Goal: Task Accomplishment & Management: Manage account settings

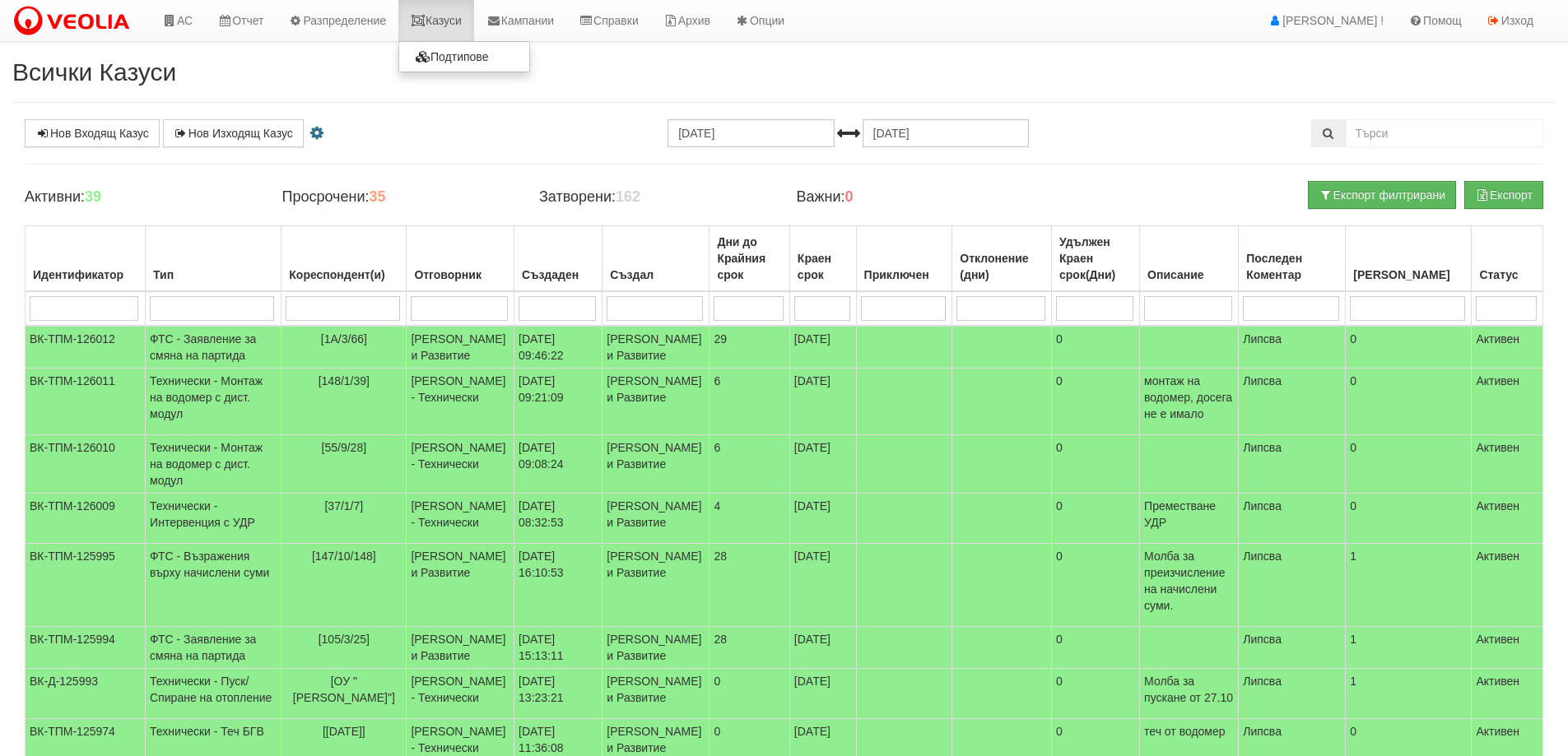
click at [450, 15] on link "Казуси" at bounding box center [436, 20] width 76 height 41
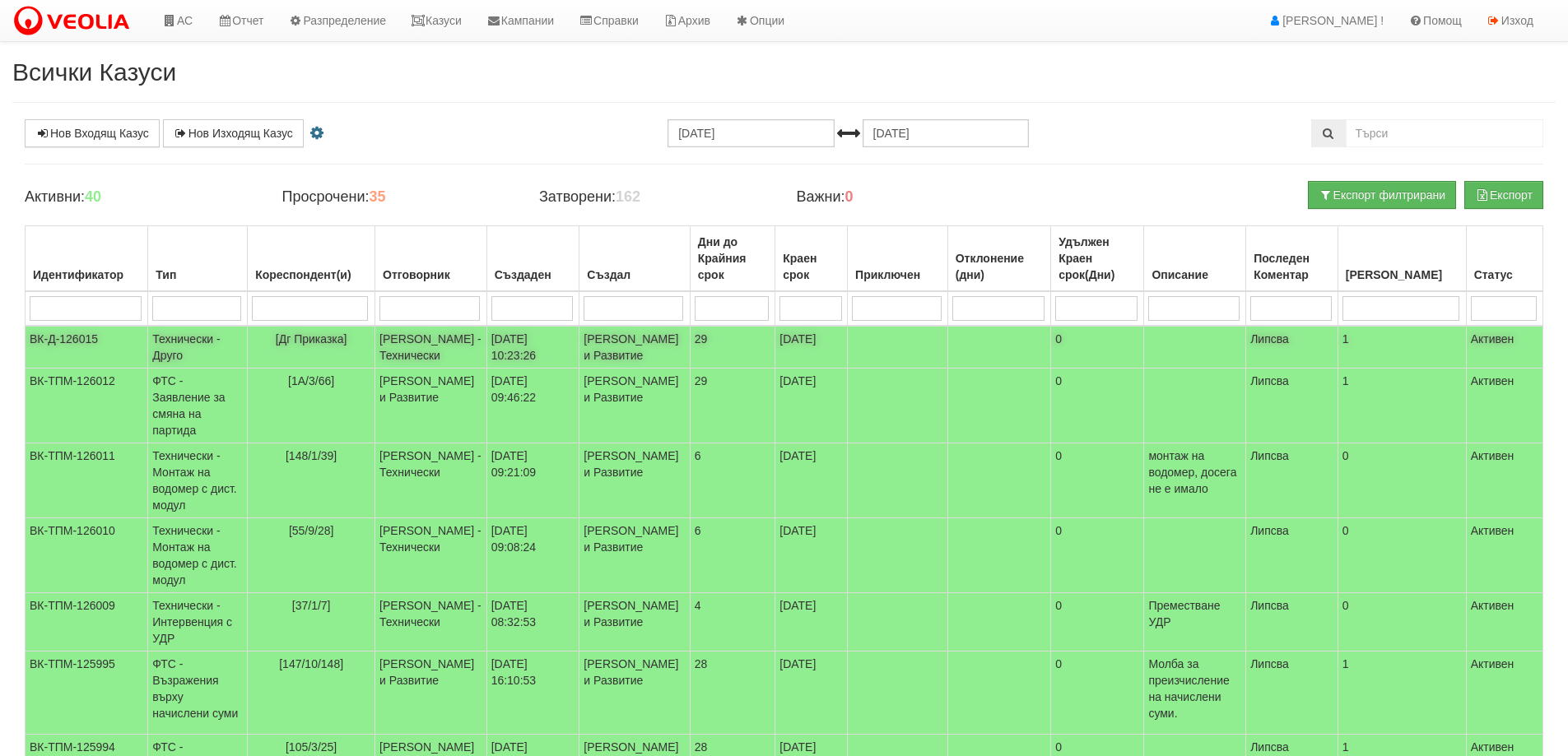
click at [318, 336] on span "[Дг Приказка]" at bounding box center [311, 339] width 71 height 13
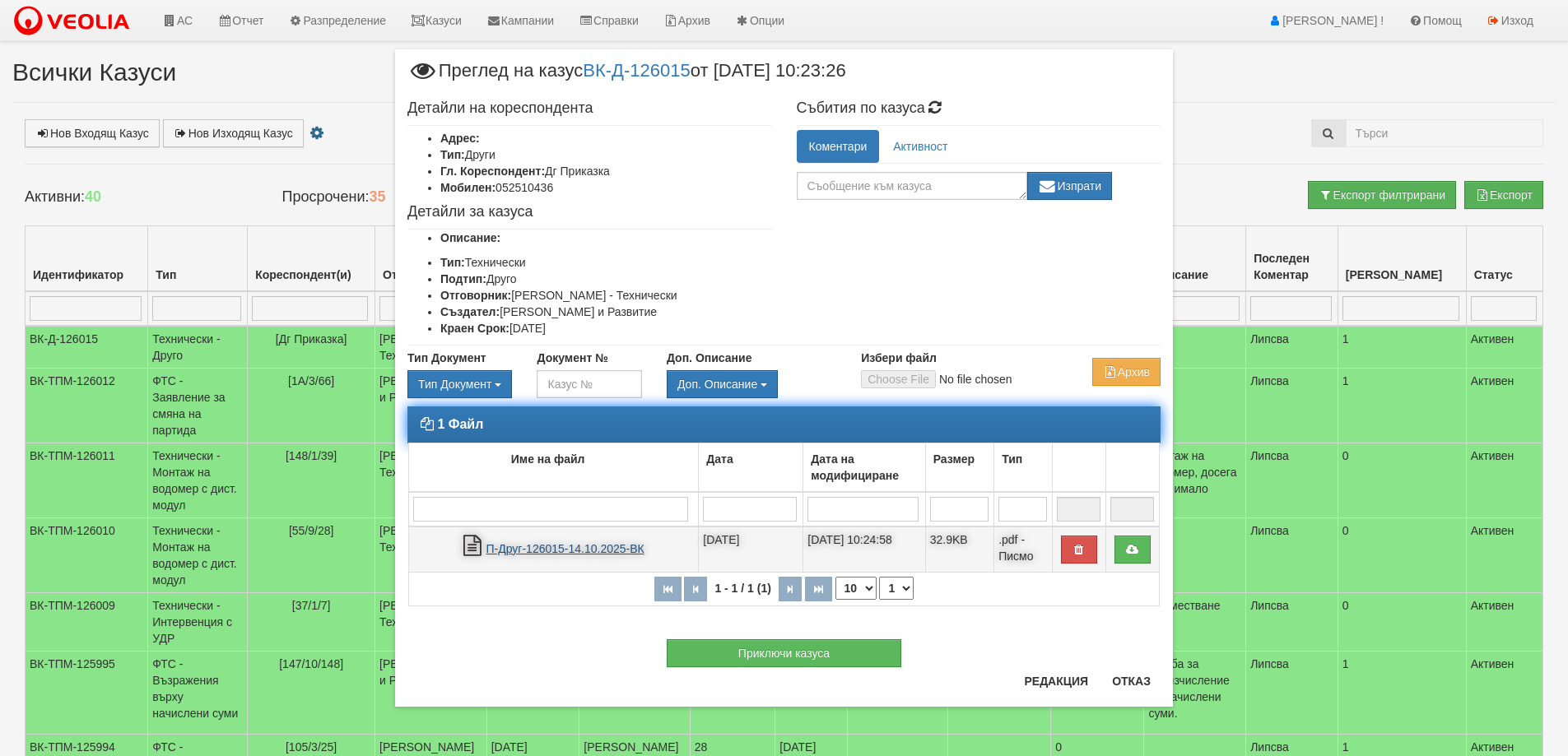
click at [591, 547] on link "П-Друг-126015-14.10.2025-ВК" at bounding box center [565, 549] width 158 height 13
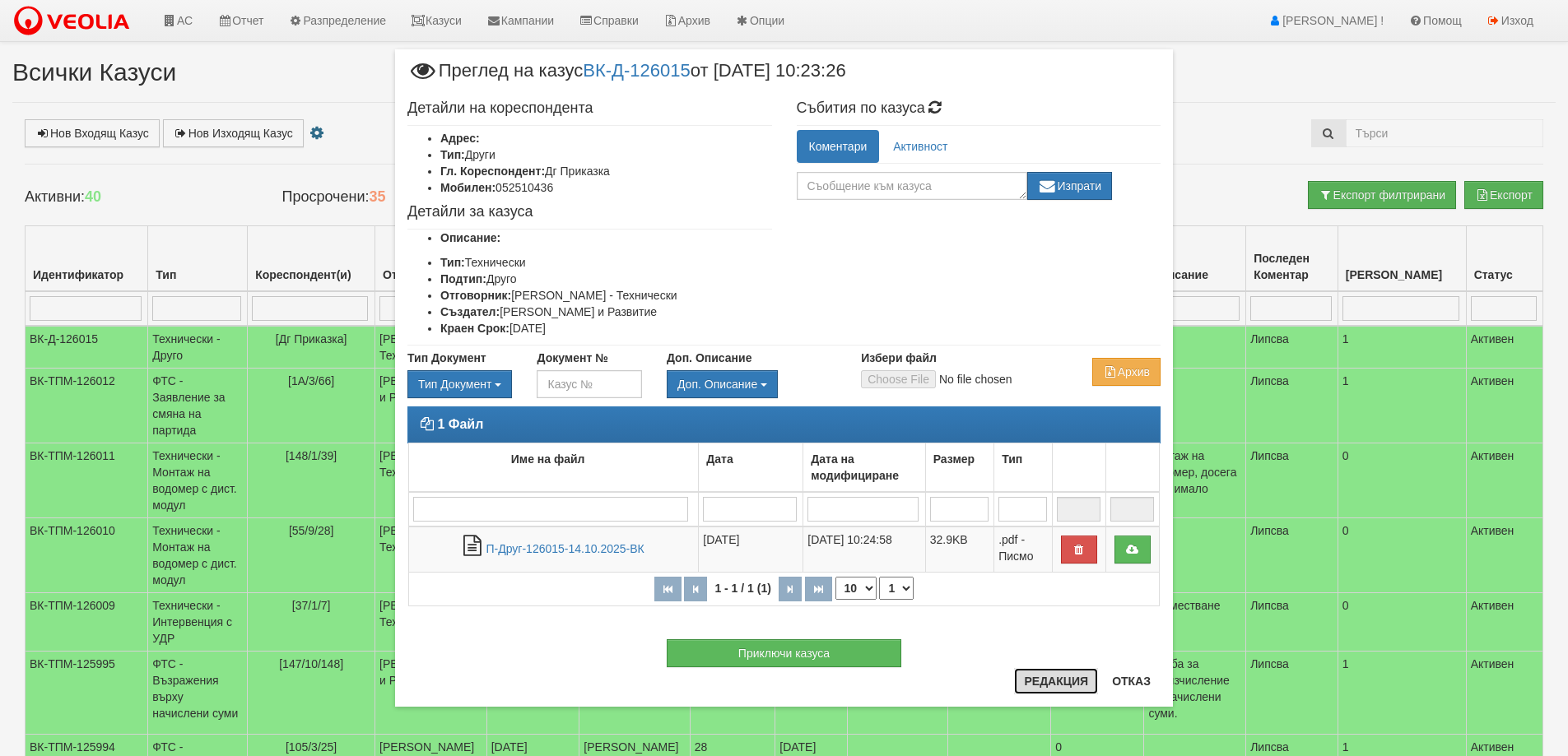
click at [1017, 683] on button "Редакция" at bounding box center [1055, 682] width 84 height 27
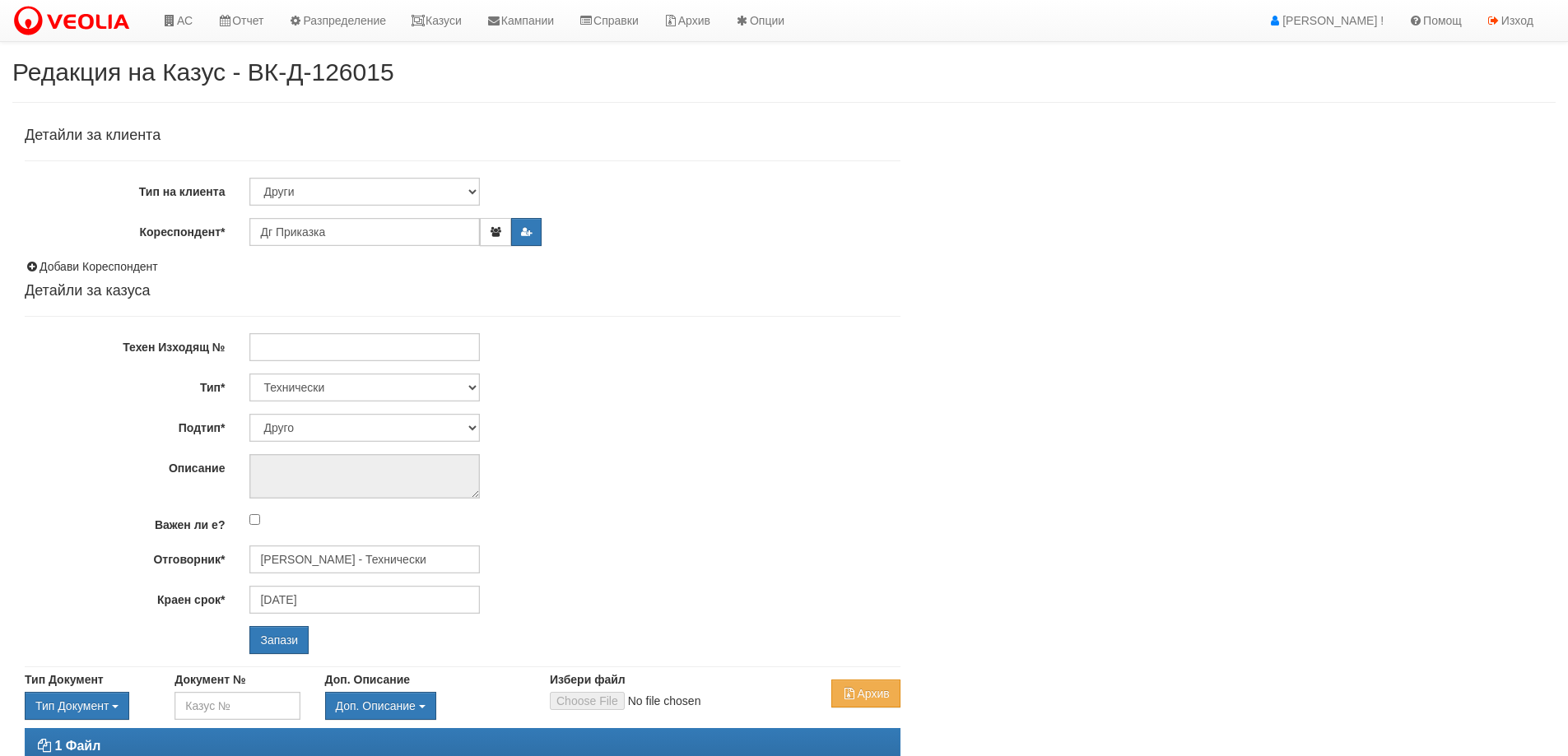
select select "Друго"
click at [334, 553] on input "[PERSON_NAME] - Технически" at bounding box center [365, 558] width 231 height 28
click at [313, 581] on div "[PERSON_NAME] - Технически" at bounding box center [719, 586] width 937 height 21
type input "[PERSON_NAME] - Технически"
click at [283, 629] on input "Запази" at bounding box center [279, 639] width 59 height 28
